Goal: Task Accomplishment & Management: Check status

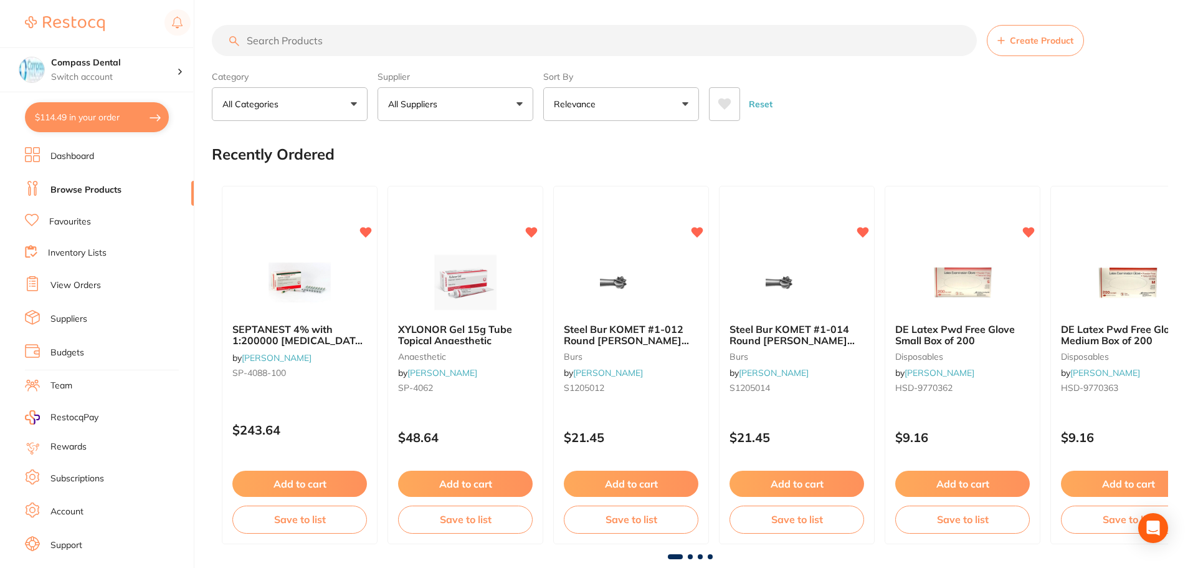
click at [81, 217] on link "Favourites" at bounding box center [70, 222] width 42 height 12
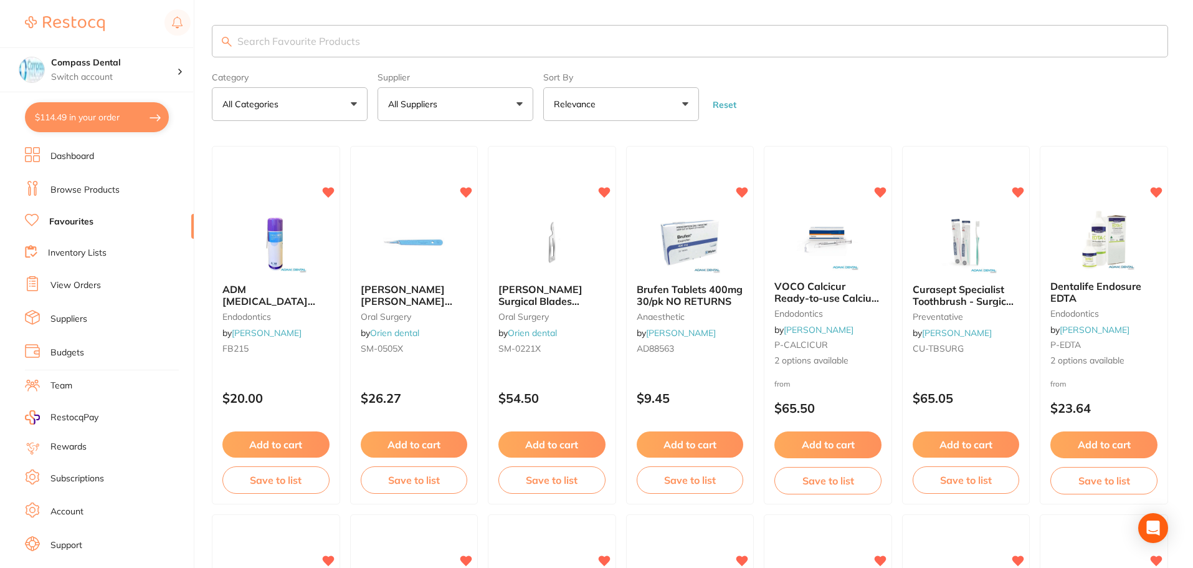
click at [97, 121] on button "$114.49 in your order" at bounding box center [97, 117] width 144 height 30
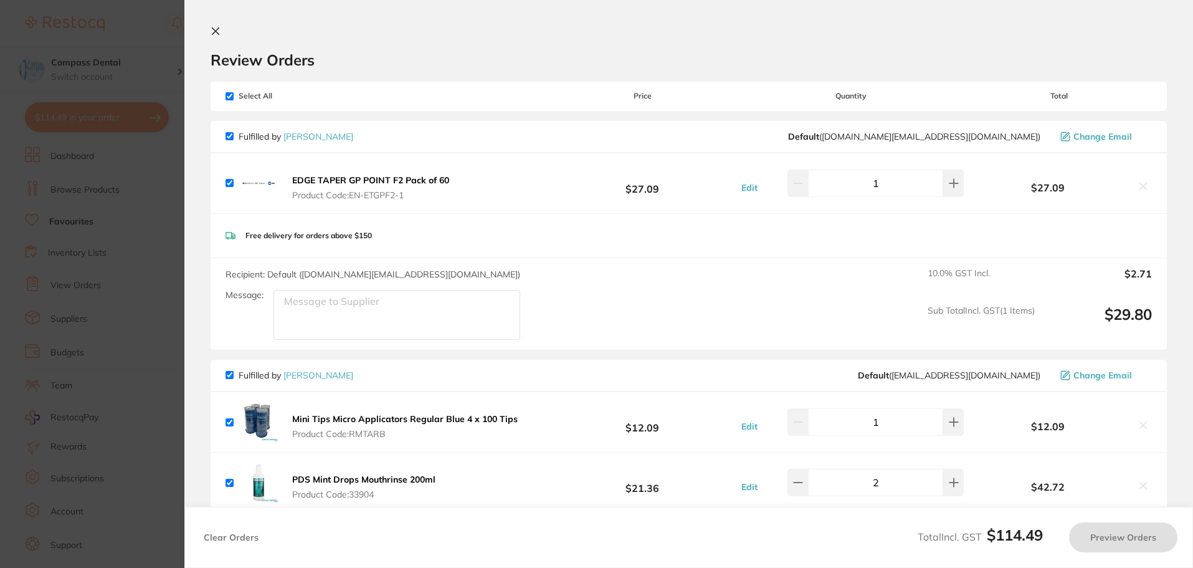
checkbox input "true"
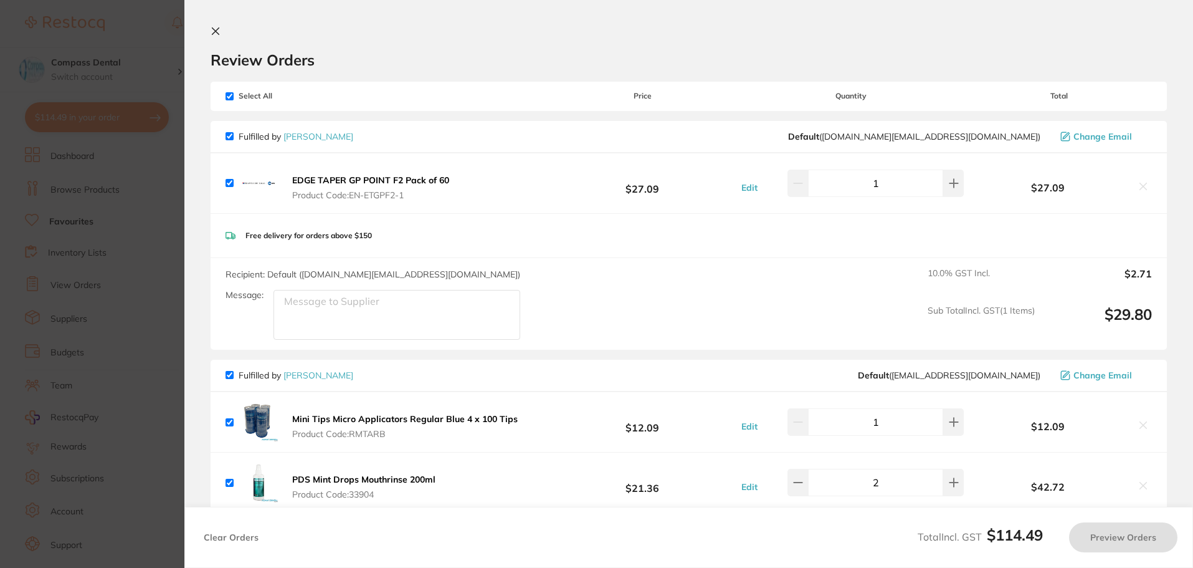
checkbox input "true"
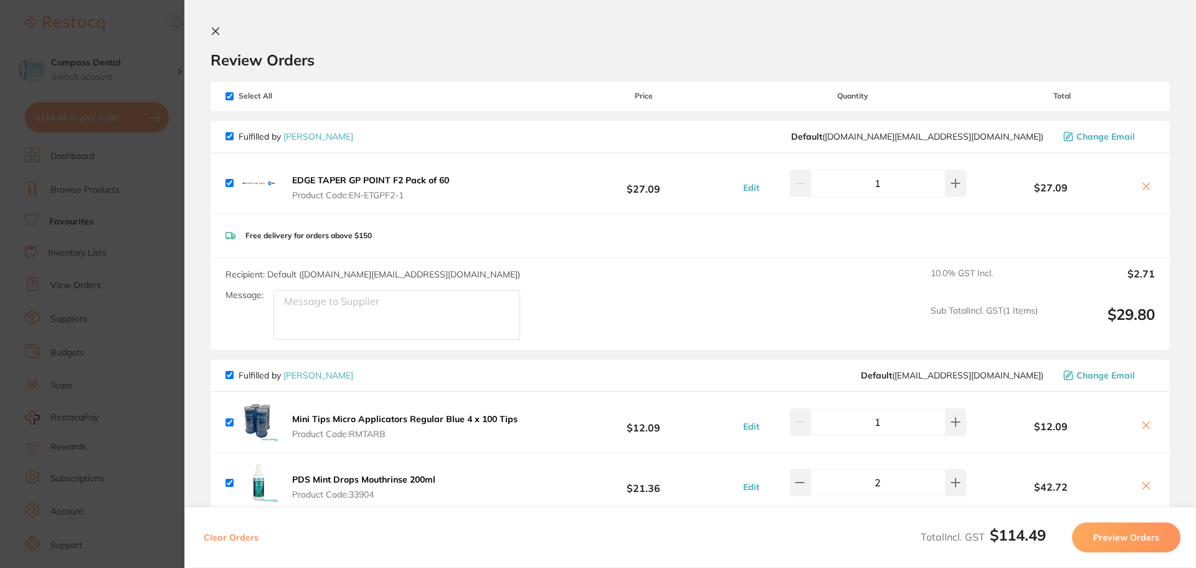
click at [82, 277] on section "Update RRP Set your pre negotiated price for this item. Item Agreed RRP (excl. …" at bounding box center [598, 284] width 1196 height 568
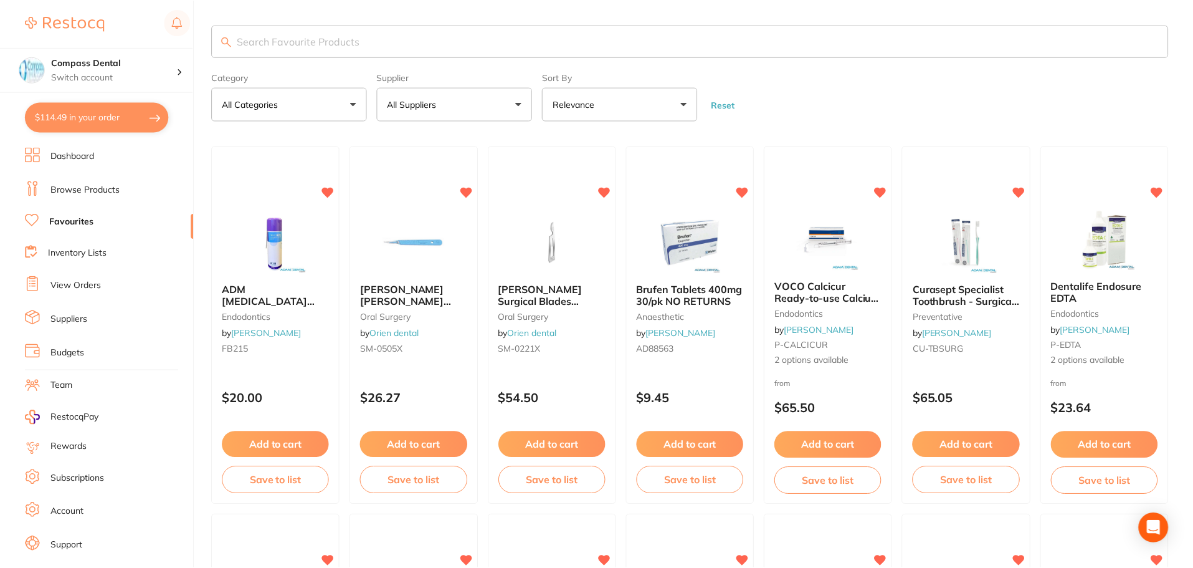
scroll to position [1376, 0]
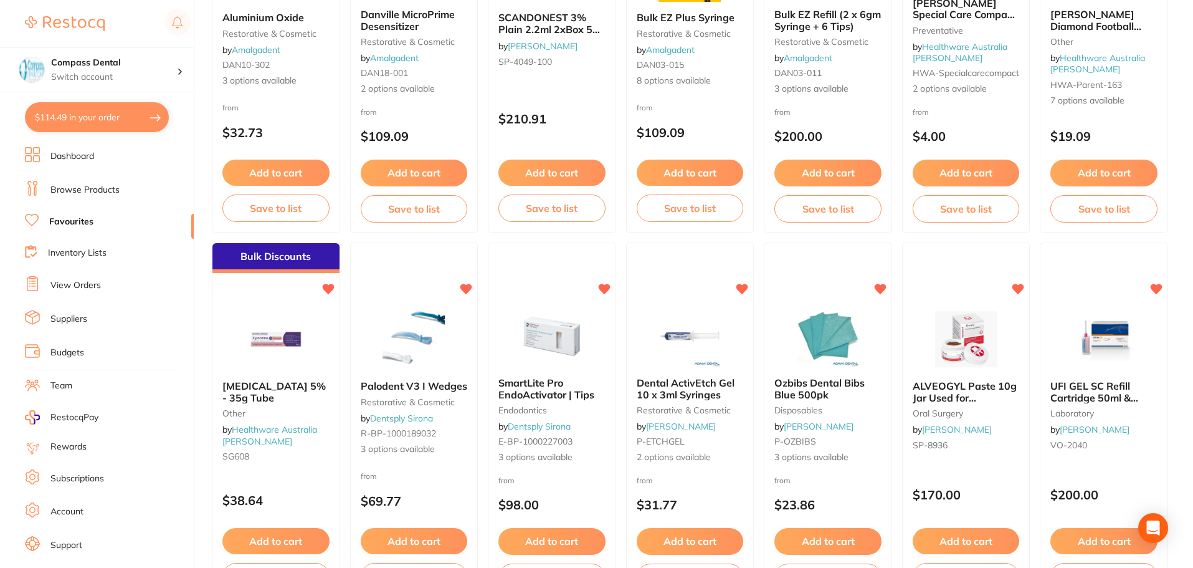
click at [76, 287] on link "View Orders" at bounding box center [75, 285] width 50 height 12
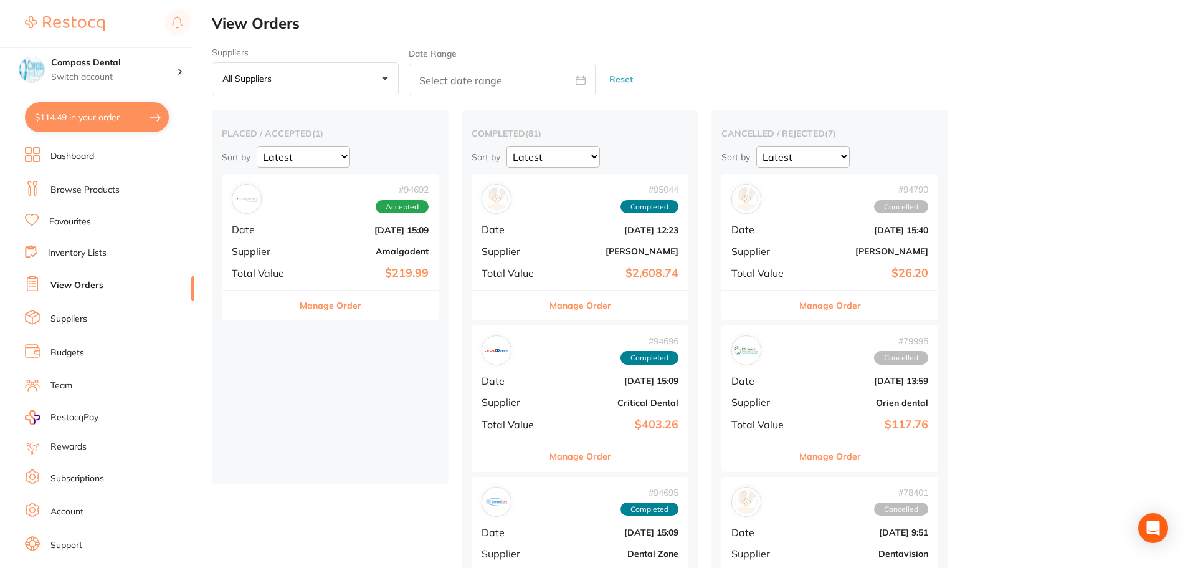
click at [324, 237] on div "# 94692 Accepted Date [DATE] 15:09 Supplier Amalgadent Total Value $219.99" at bounding box center [330, 231] width 217 height 115
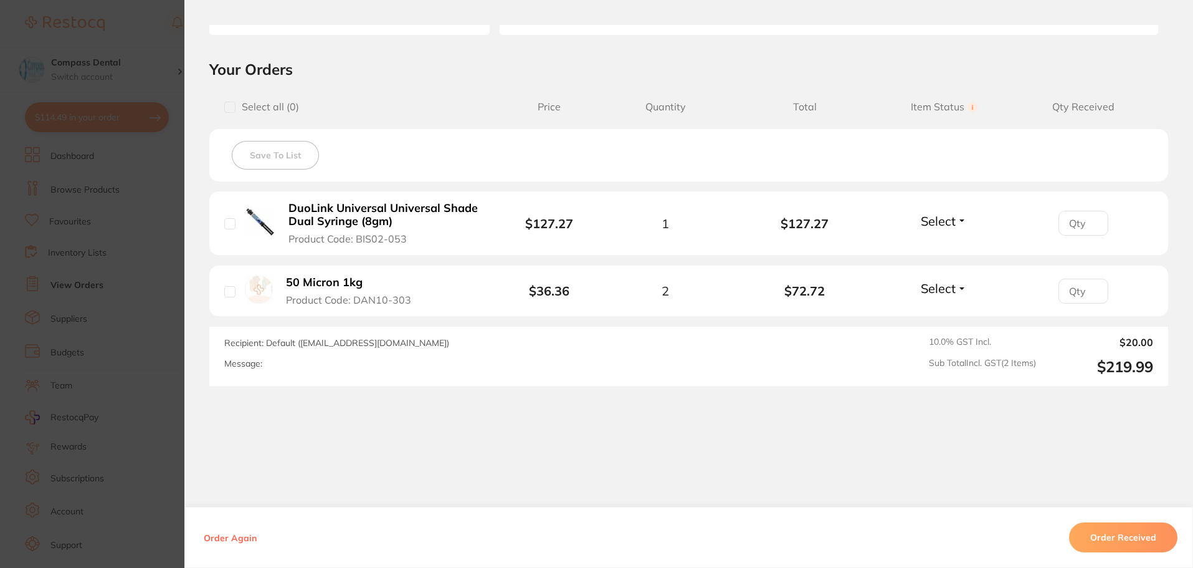
scroll to position [249, 0]
